Goal: Information Seeking & Learning: Learn about a topic

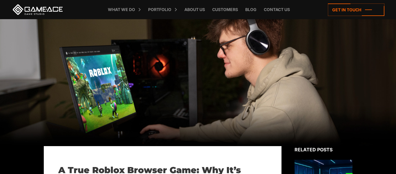
click at [138, 78] on div at bounding box center [198, 82] width 396 height 127
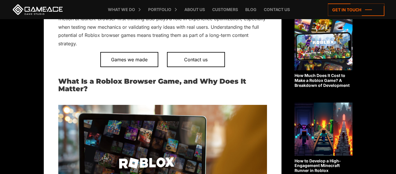
scroll to position [309, 0]
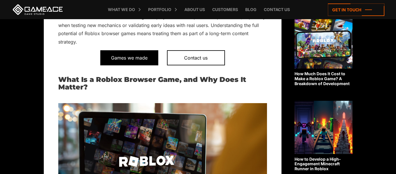
click at [130, 54] on span "Games we made" at bounding box center [129, 57] width 58 height 15
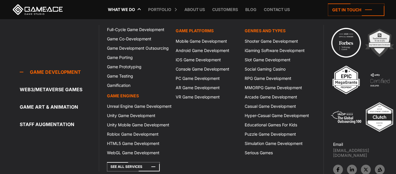
click at [130, 12] on link "What we do" at bounding box center [121, 9] width 33 height 19
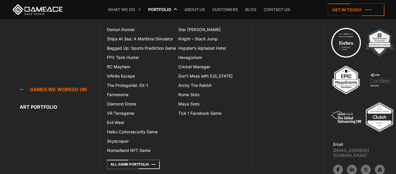
click at [157, 14] on link "Portfolio" at bounding box center [159, 9] width 29 height 19
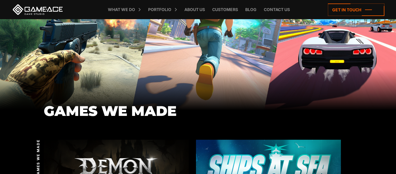
click at [303, 84] on div "GAMES WE MADE" at bounding box center [198, 46] width 396 height 128
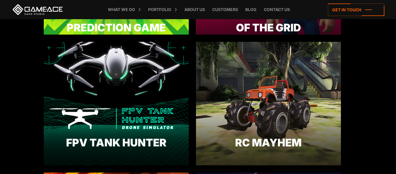
scroll to position [395, 0]
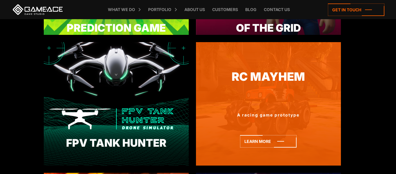
click at [277, 106] on div "RC Mayhem A racing game prototype Learn more" at bounding box center [268, 103] width 145 height 123
click at [264, 95] on div at bounding box center [268, 95] width 145 height 10
click at [247, 90] on div "RC Mayhem A racing game prototype Learn more" at bounding box center [268, 103] width 145 height 123
click at [256, 140] on icon at bounding box center [268, 141] width 56 height 12
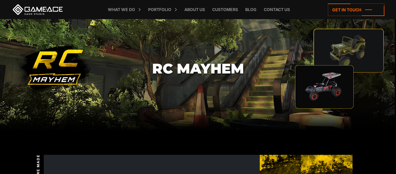
scroll to position [10, 0]
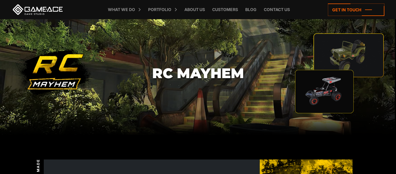
click at [182, 101] on section "RC Mayhem" at bounding box center [198, 73] width 396 height 128
click at [189, 82] on section "RC Mayhem" at bounding box center [198, 73] width 396 height 128
click at [300, 90] on section "RC Mayhem" at bounding box center [198, 73] width 396 height 128
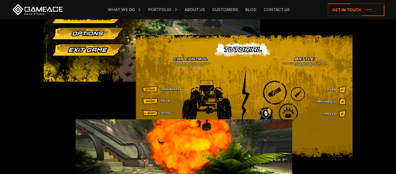
scroll to position [747, 0]
